Goal: Transaction & Acquisition: Purchase product/service

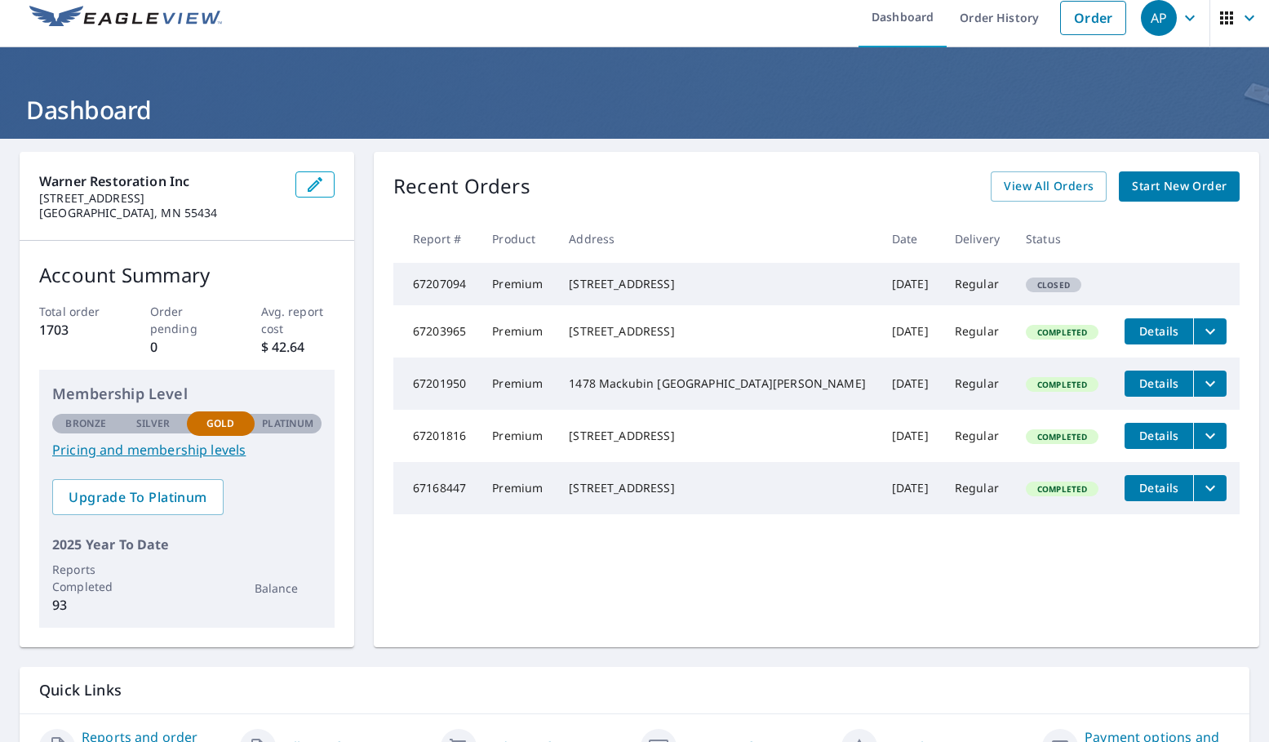
scroll to position [0, 1]
click at [1035, 253] on th at bounding box center [1175, 239] width 128 height 48
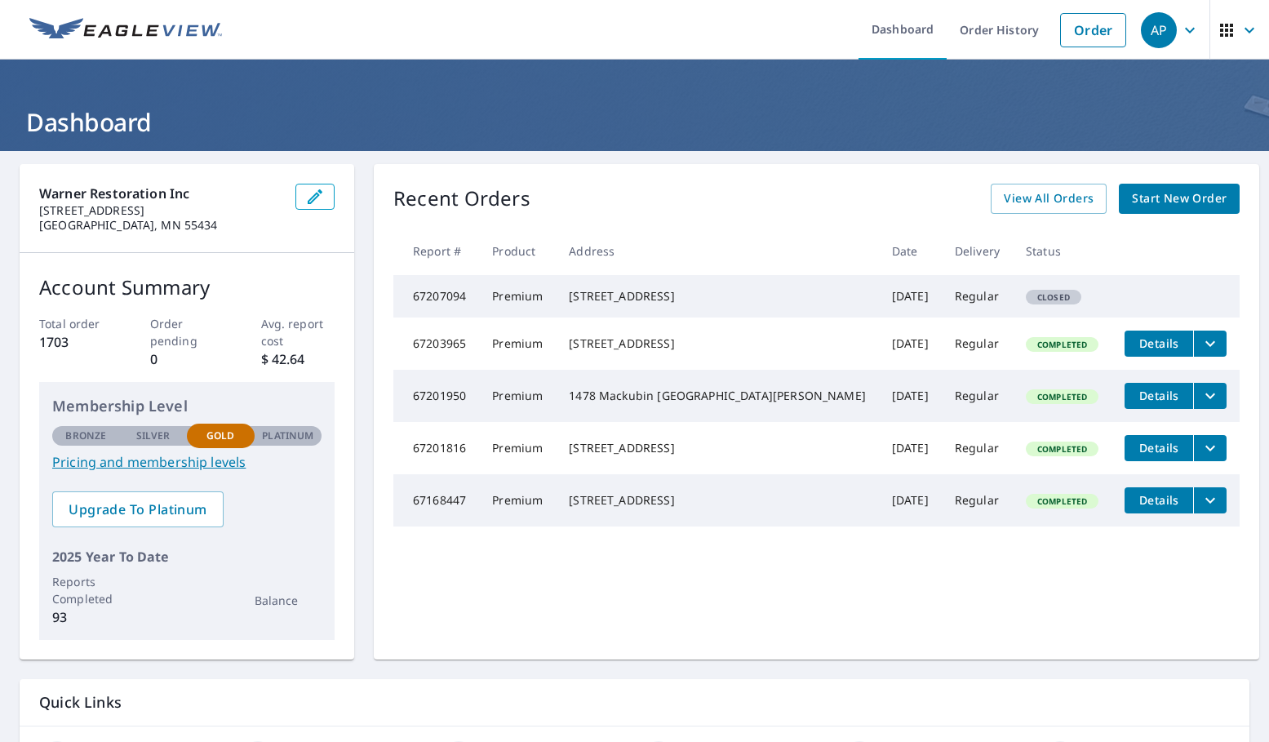
scroll to position [0, 0]
click at [1035, 199] on span "Start New Order" at bounding box center [1179, 198] width 95 height 20
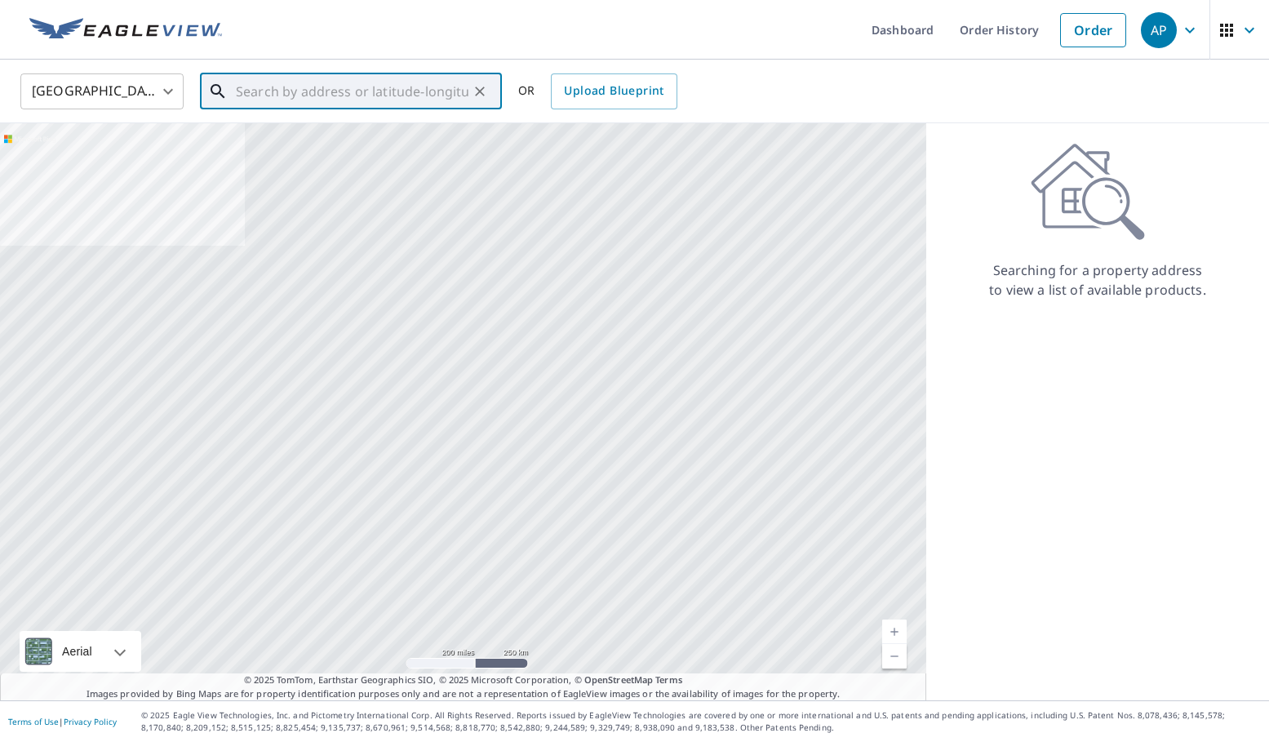
click at [347, 96] on input "text" at bounding box center [352, 92] width 233 height 46
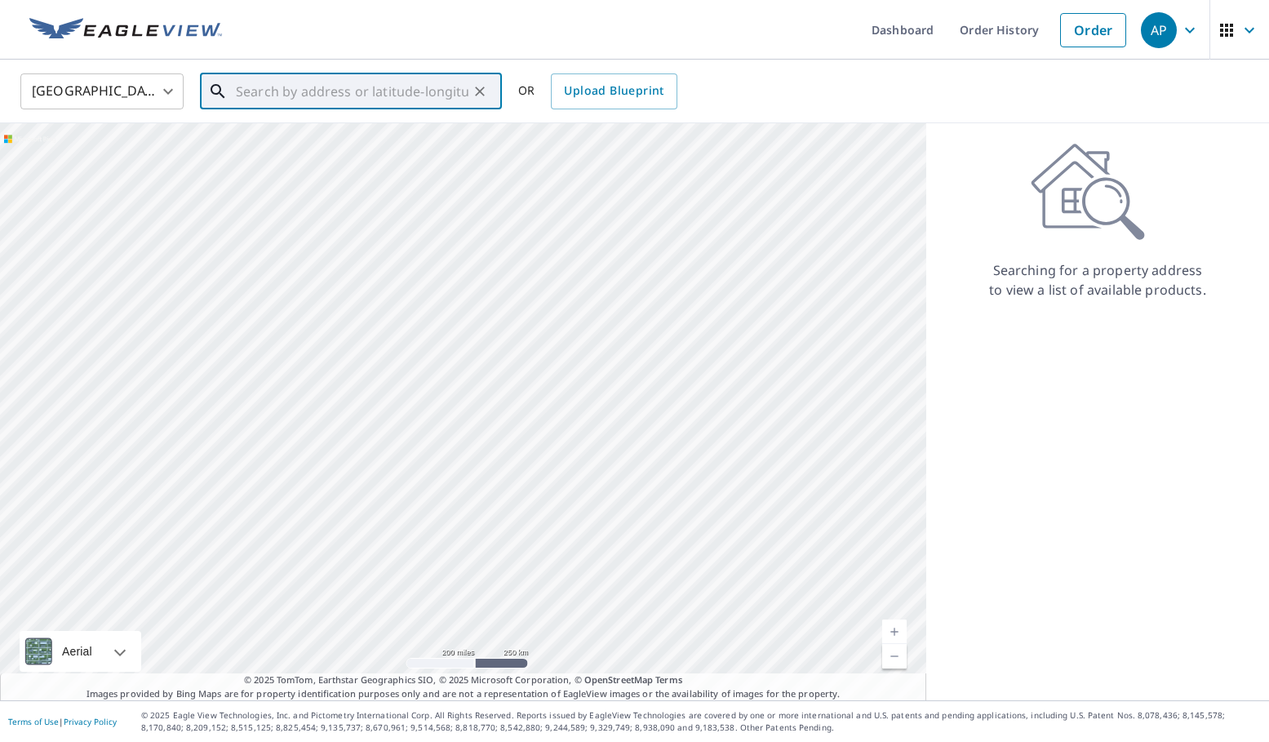
click at [358, 91] on input "text" at bounding box center [352, 92] width 233 height 46
click at [309, 86] on input "text" at bounding box center [352, 92] width 233 height 46
paste input "[STREET_ADDRESS]"
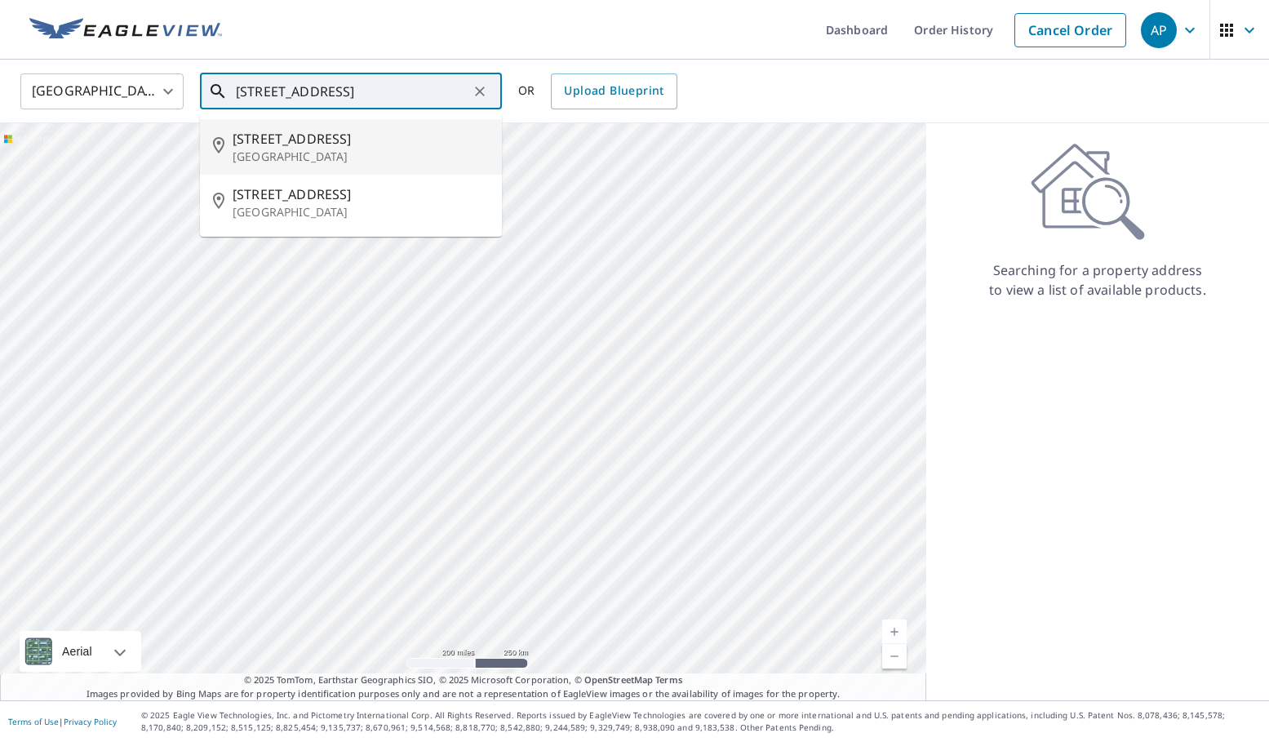
click at [350, 142] on span "[STREET_ADDRESS]" at bounding box center [361, 139] width 256 height 20
type input "[STREET_ADDRESS]"
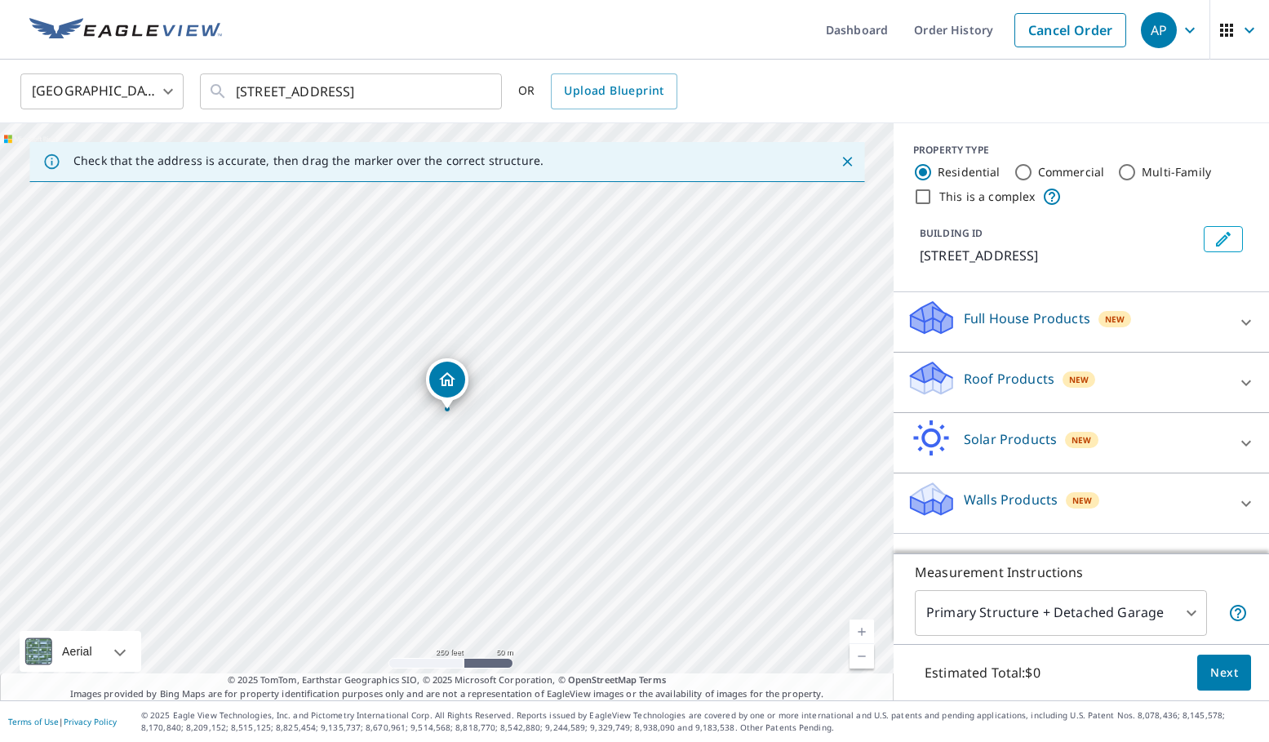
click at [1035, 366] on div "Roof Products New" at bounding box center [1067, 382] width 320 height 47
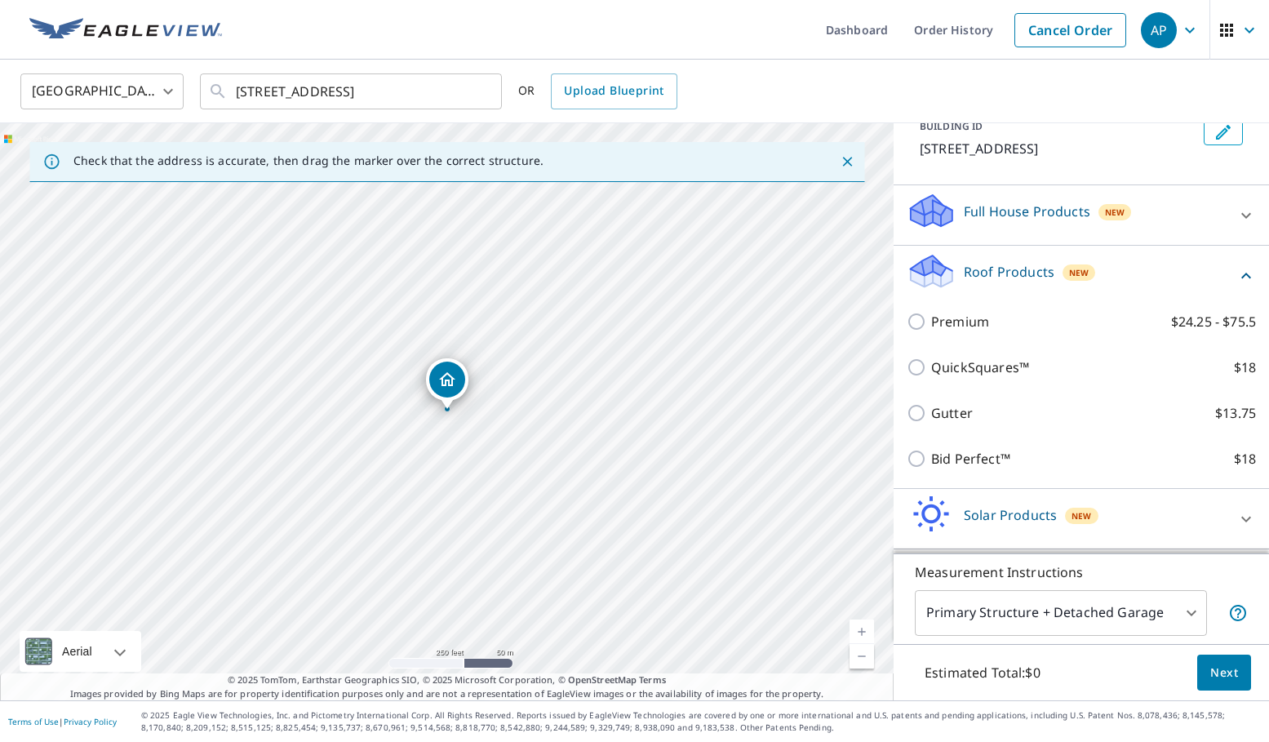
scroll to position [138, 0]
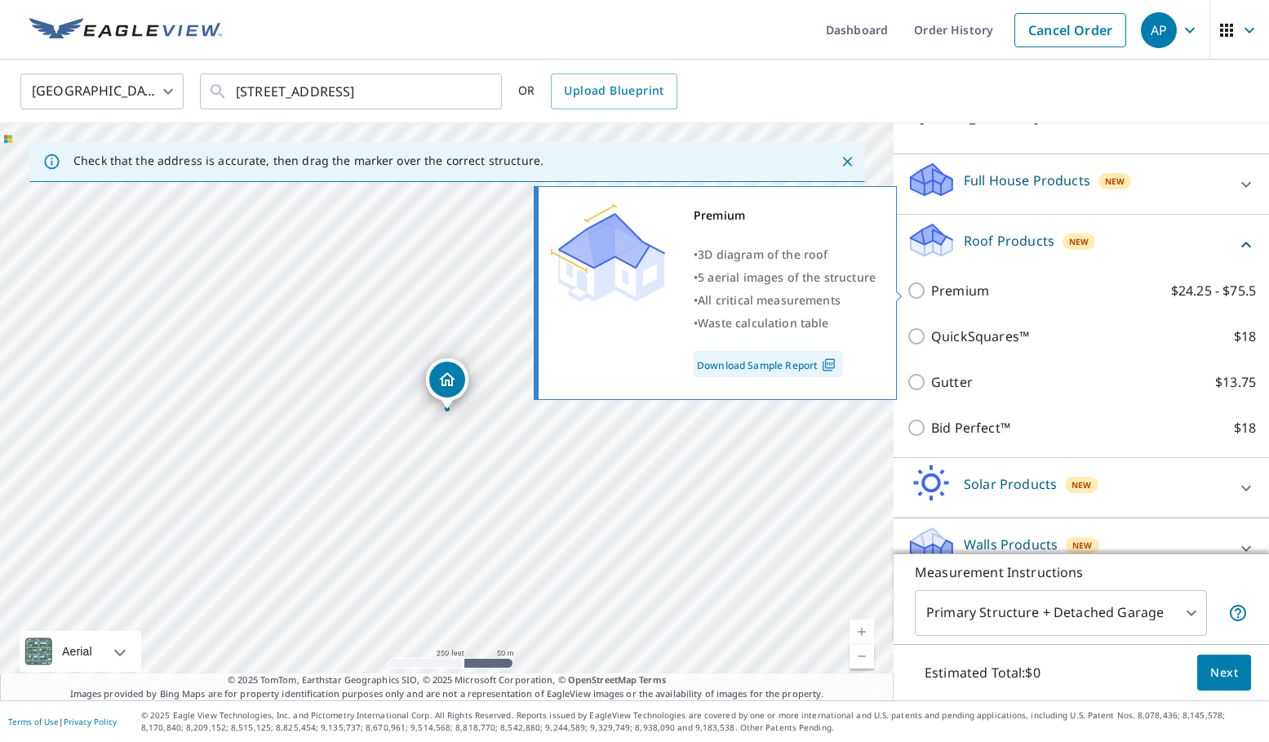
click at [925, 286] on input "Premium $24.25 - $75.5" at bounding box center [919, 291] width 24 height 20
checkbox input "true"
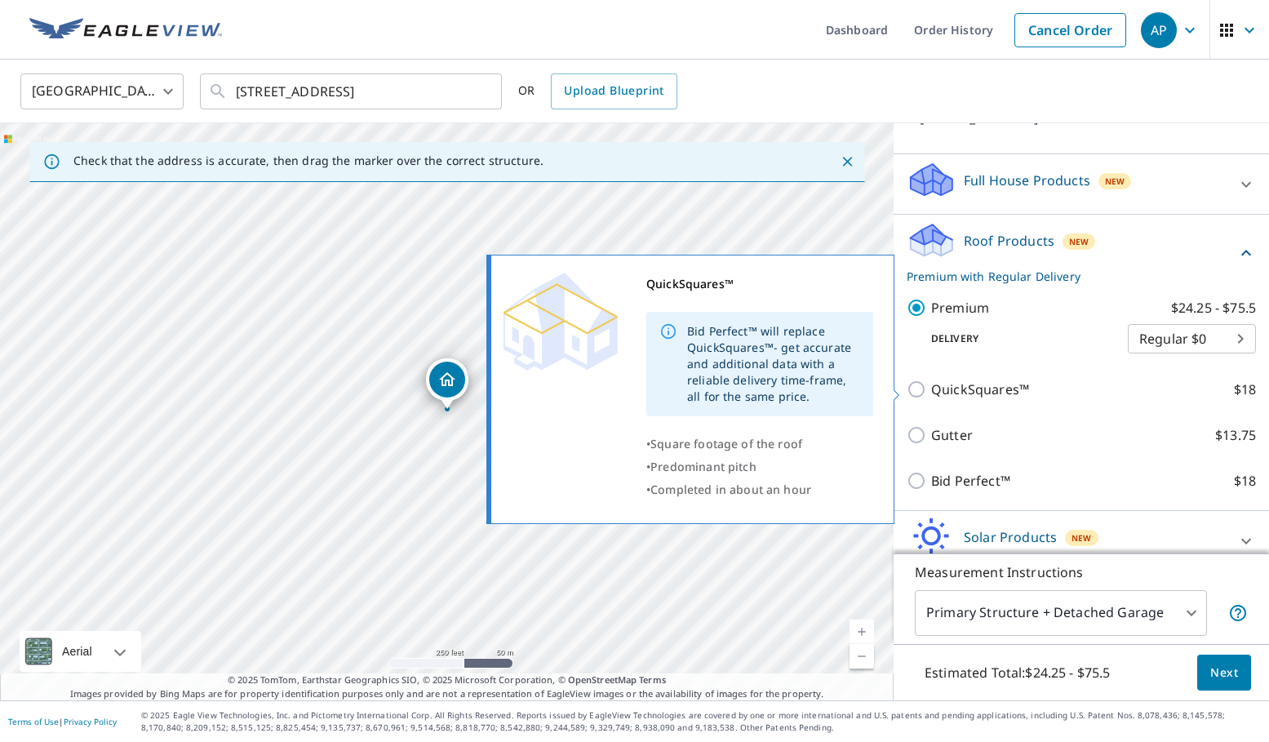
scroll to position [216, 0]
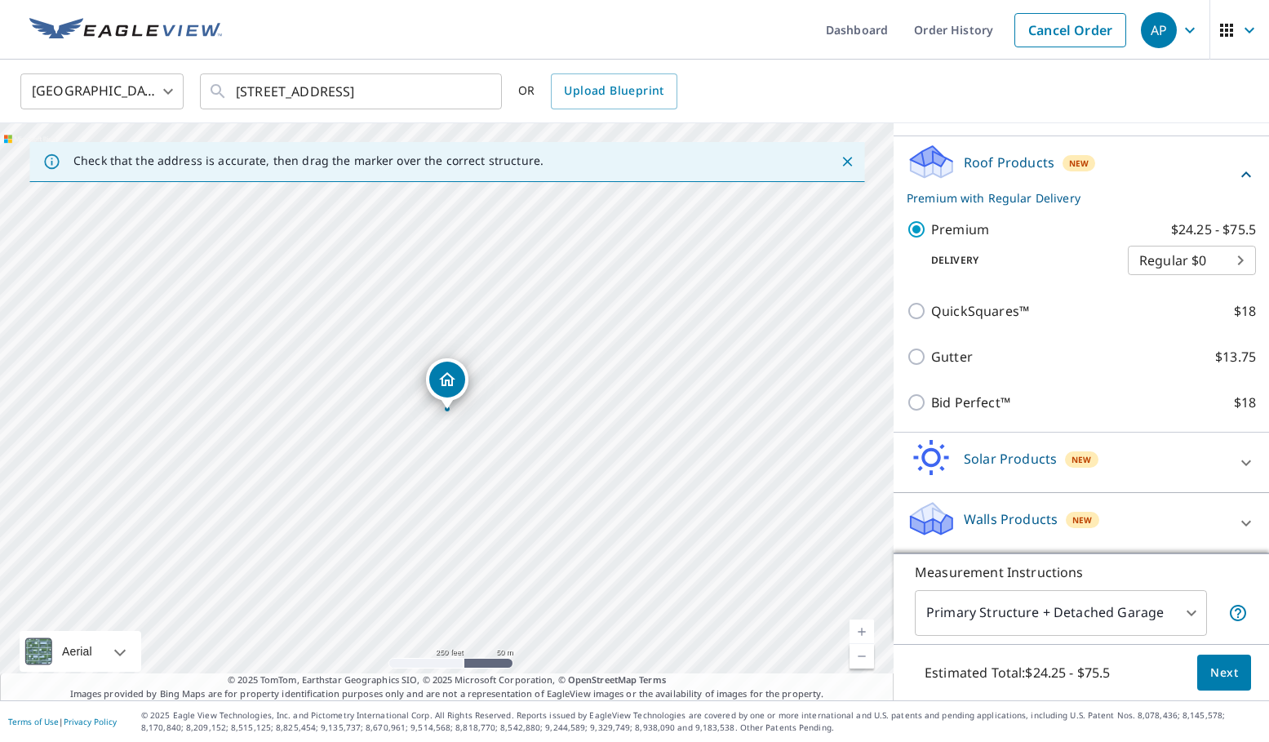
click at [1035, 668] on span "Next" at bounding box center [1224, 673] width 28 height 20
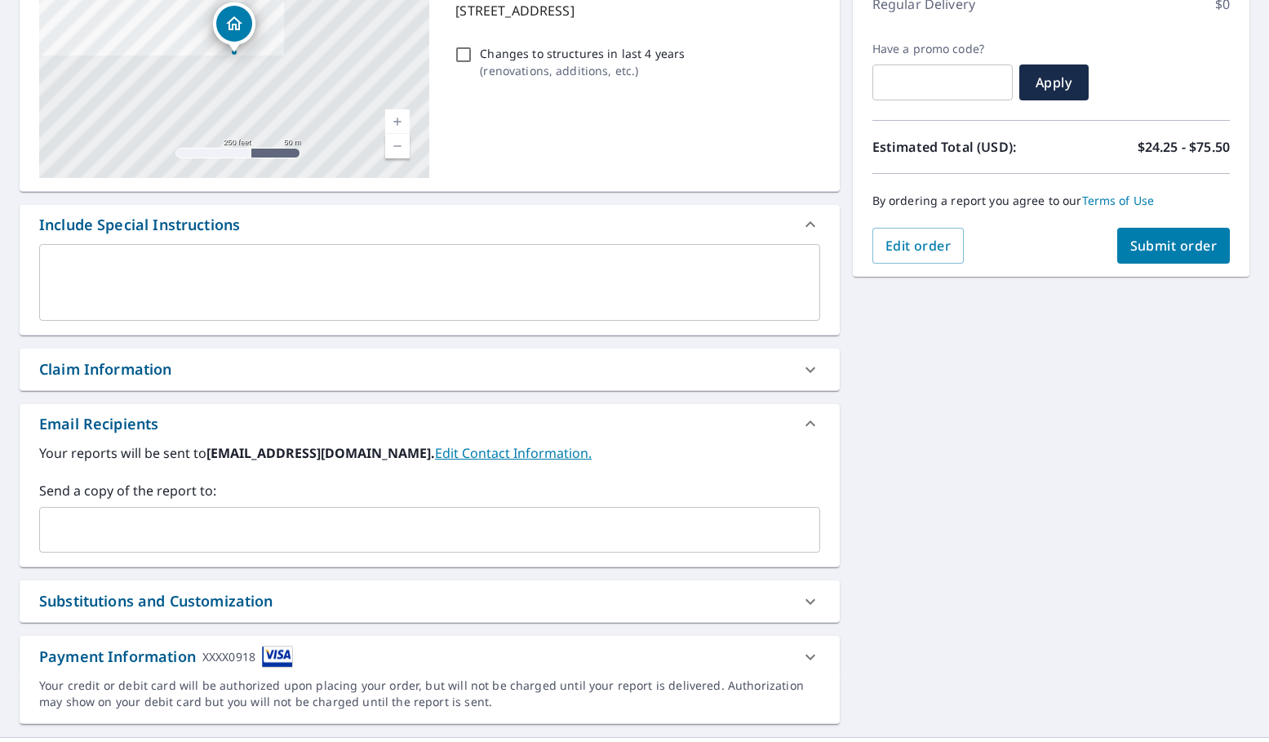
scroll to position [253, 0]
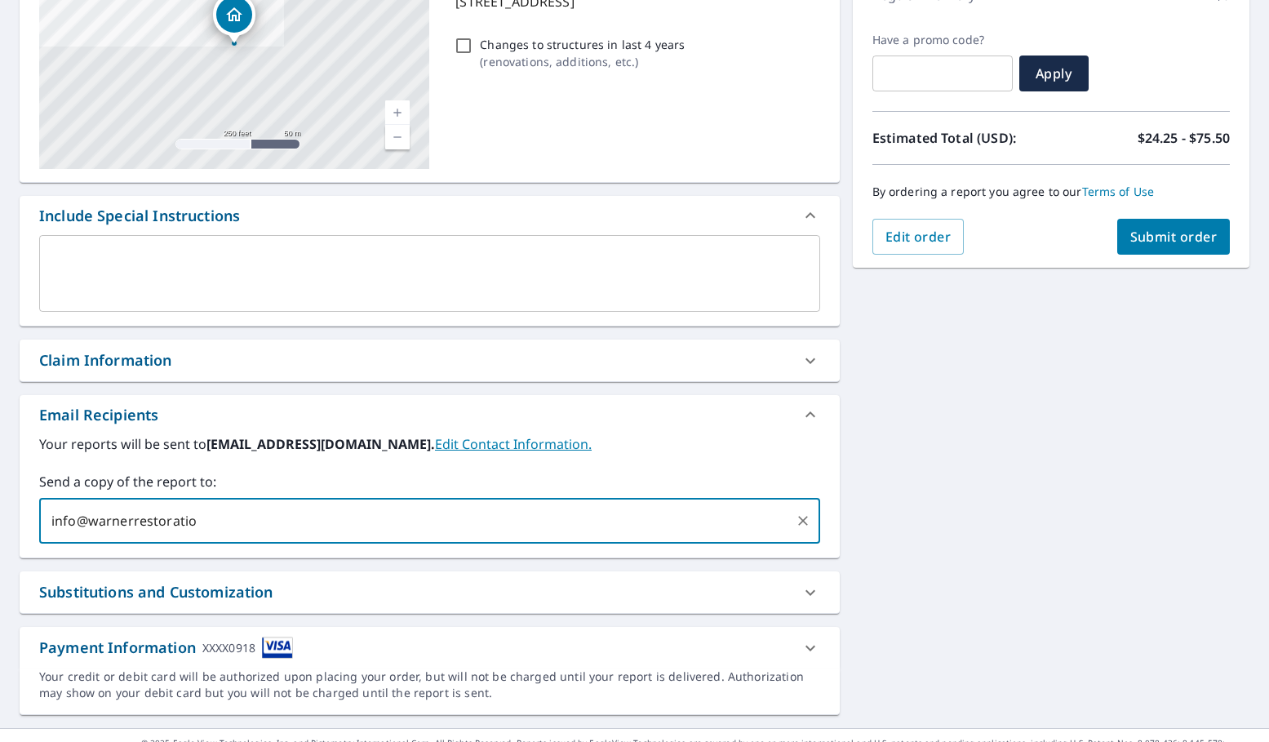
type input "info@warnerrestoration"
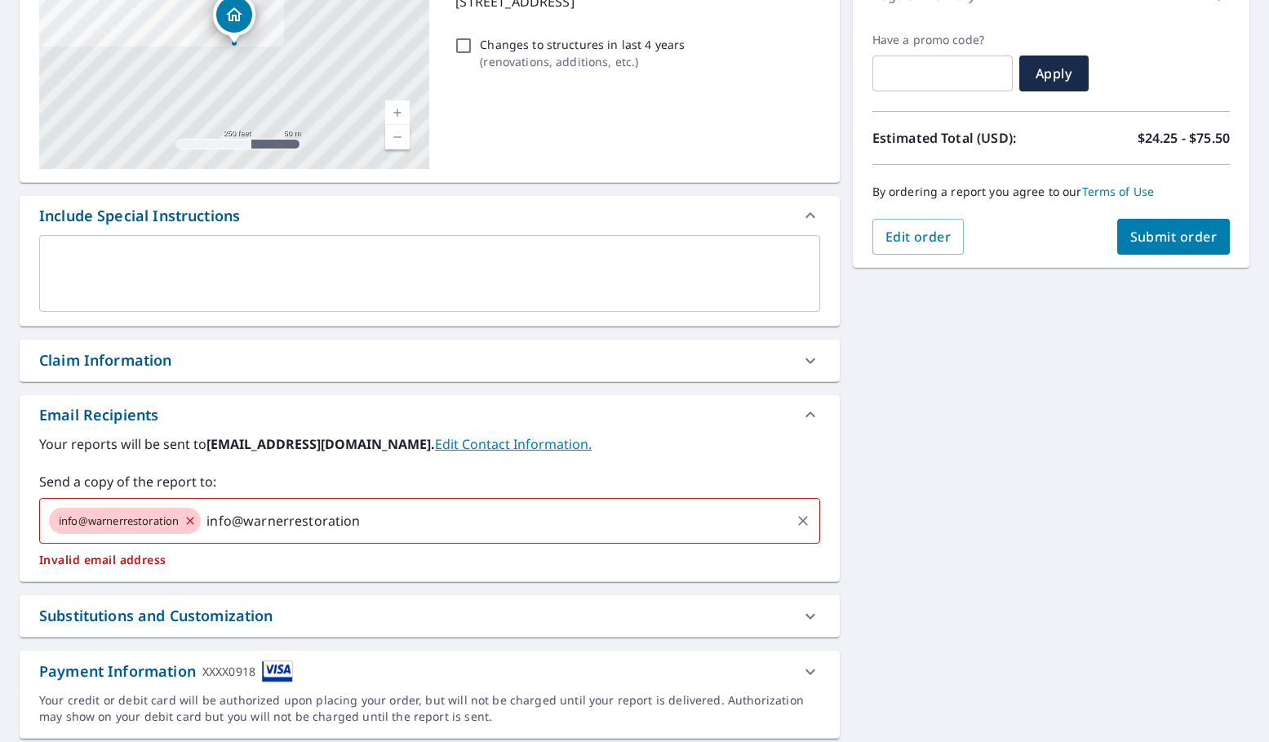
checkbox input "true"
type input "i"
checkbox input "true"
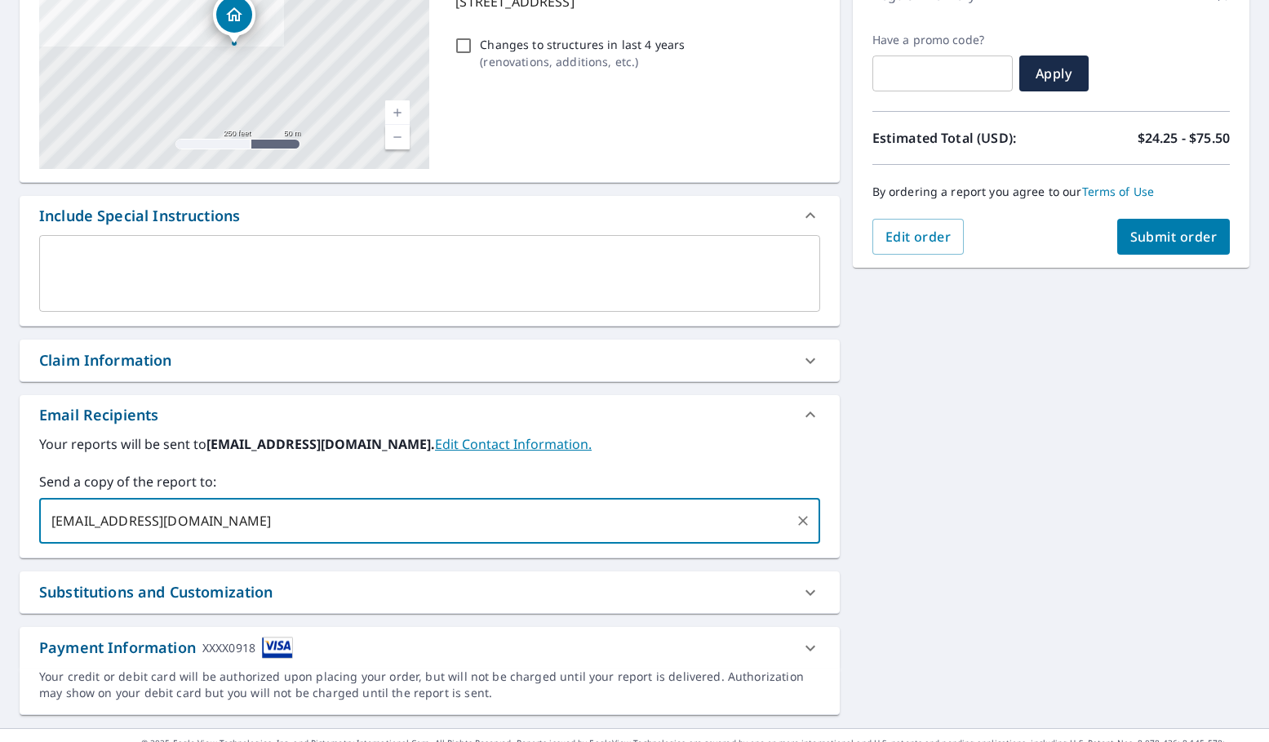
type input "[EMAIL_ADDRESS][DOMAIN_NAME]"
click at [1035, 457] on div "[STREET_ADDRESS] Aerial Road A standard road map Aerial A detailed look from ab…" at bounding box center [634, 313] width 1269 height 830
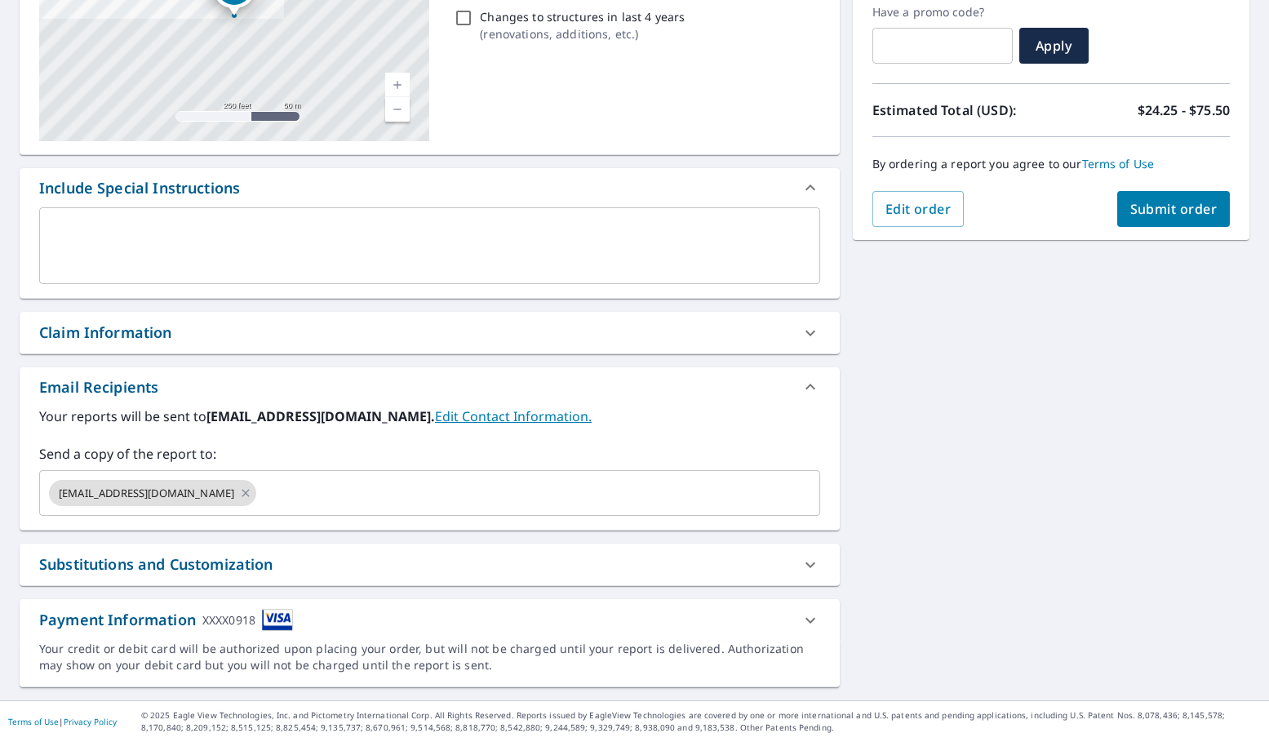
scroll to position [0, 0]
click at [1035, 209] on span "Submit order" at bounding box center [1173, 209] width 87 height 18
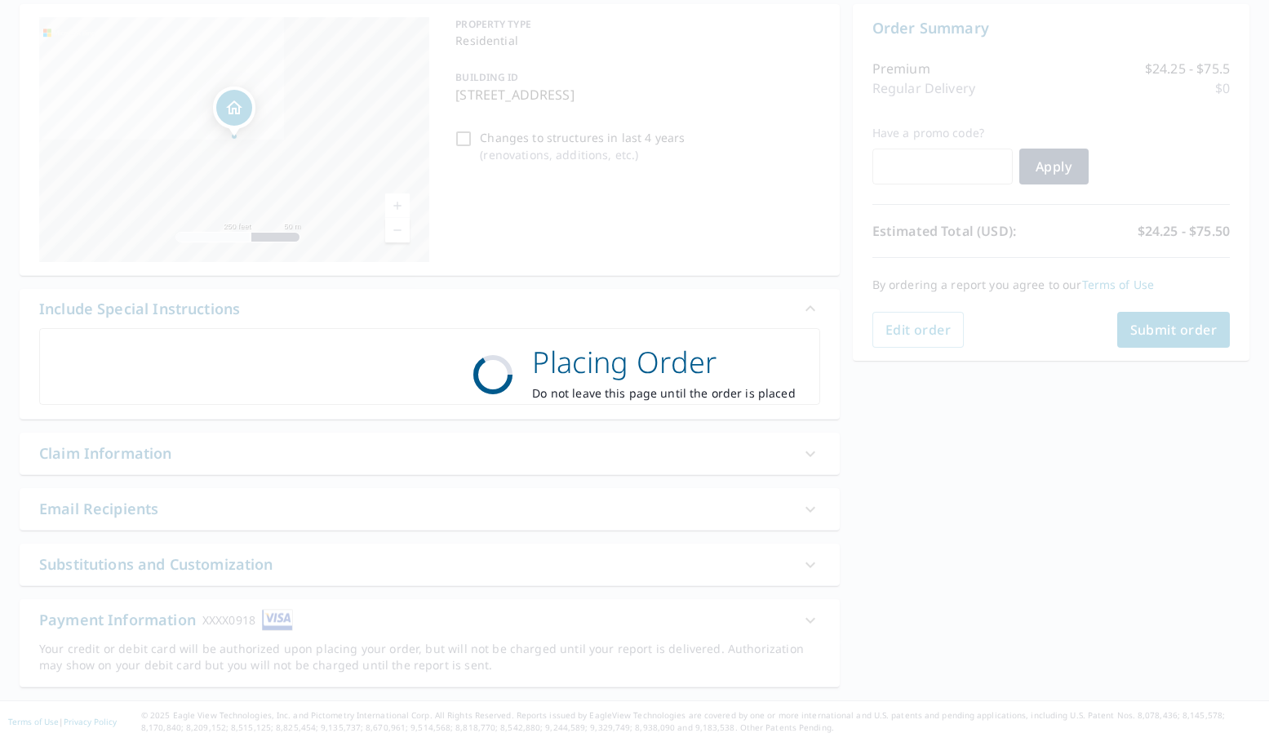
checkbox input "true"
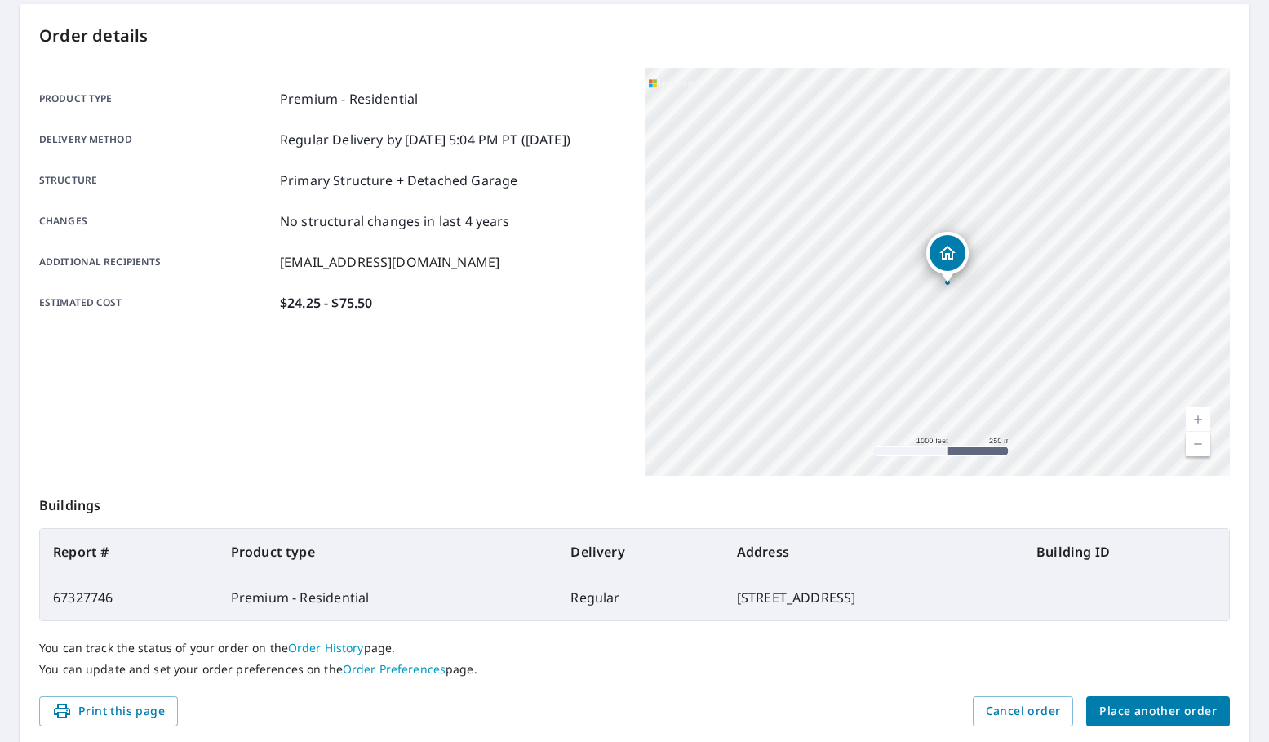
click at [1035, 712] on span "Place another order" at bounding box center [1158, 711] width 118 height 20
